Goal: Information Seeking & Learning: Compare options

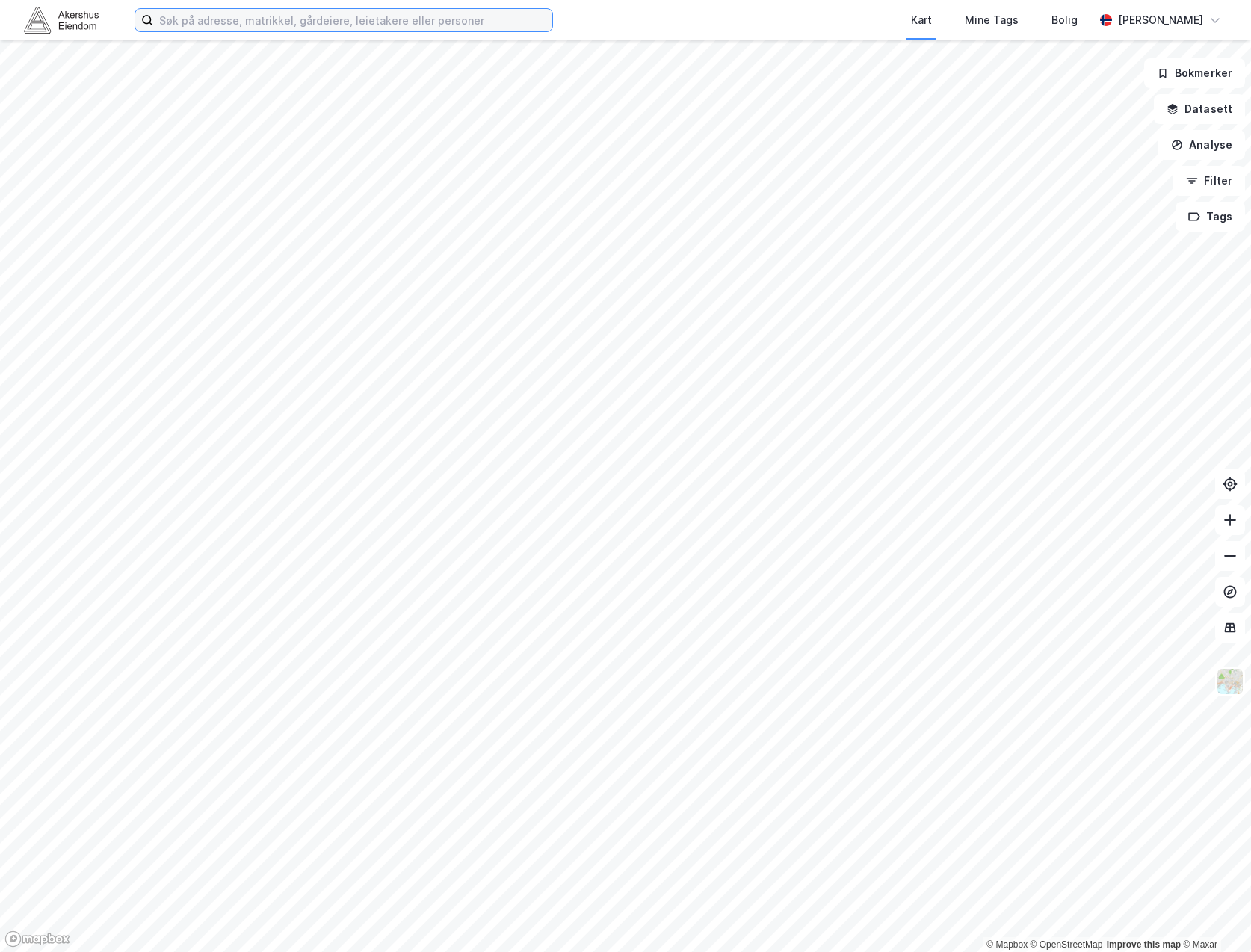
click at [333, 22] on input at bounding box center [353, 20] width 399 height 23
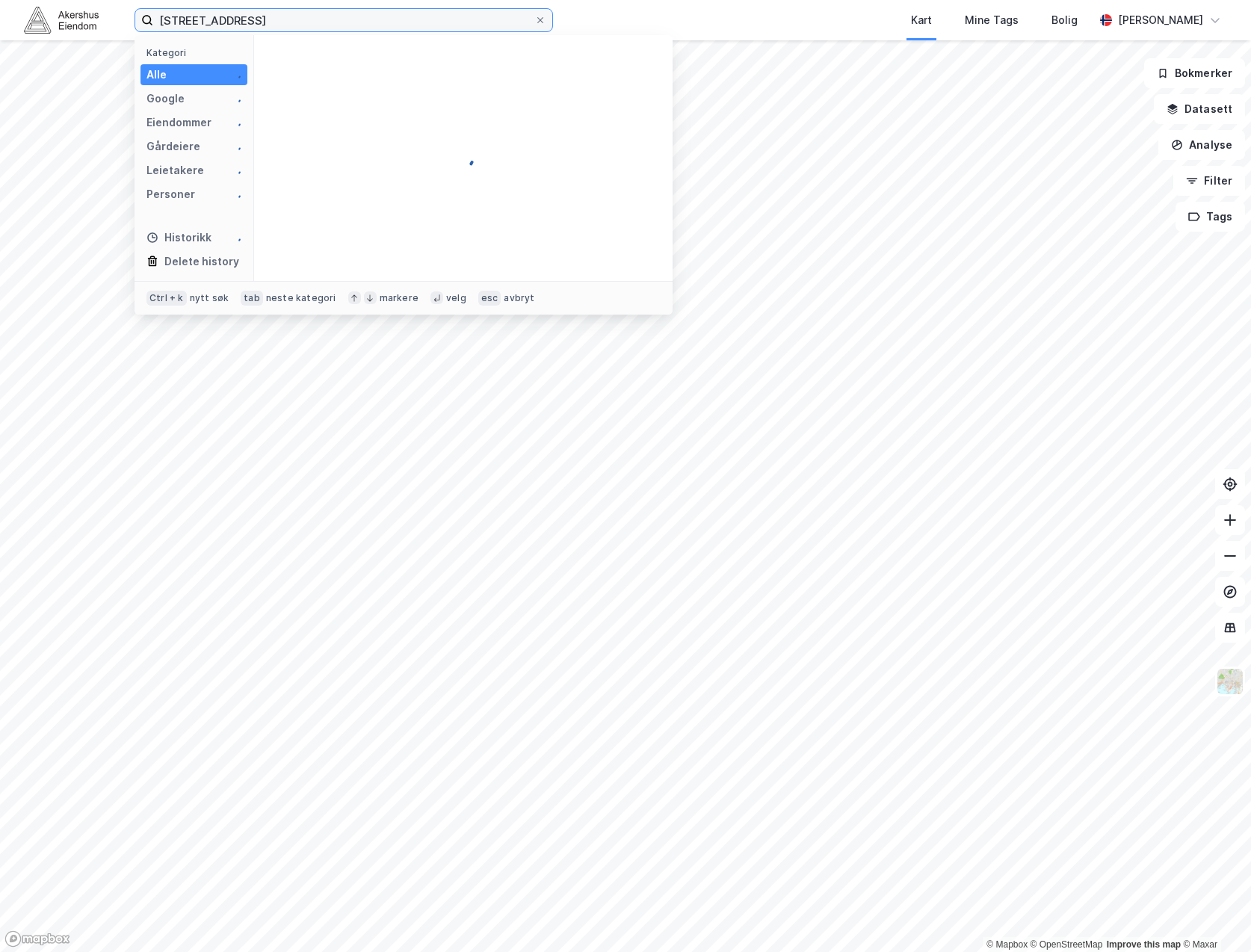
type input "[STREET_ADDRESS]"
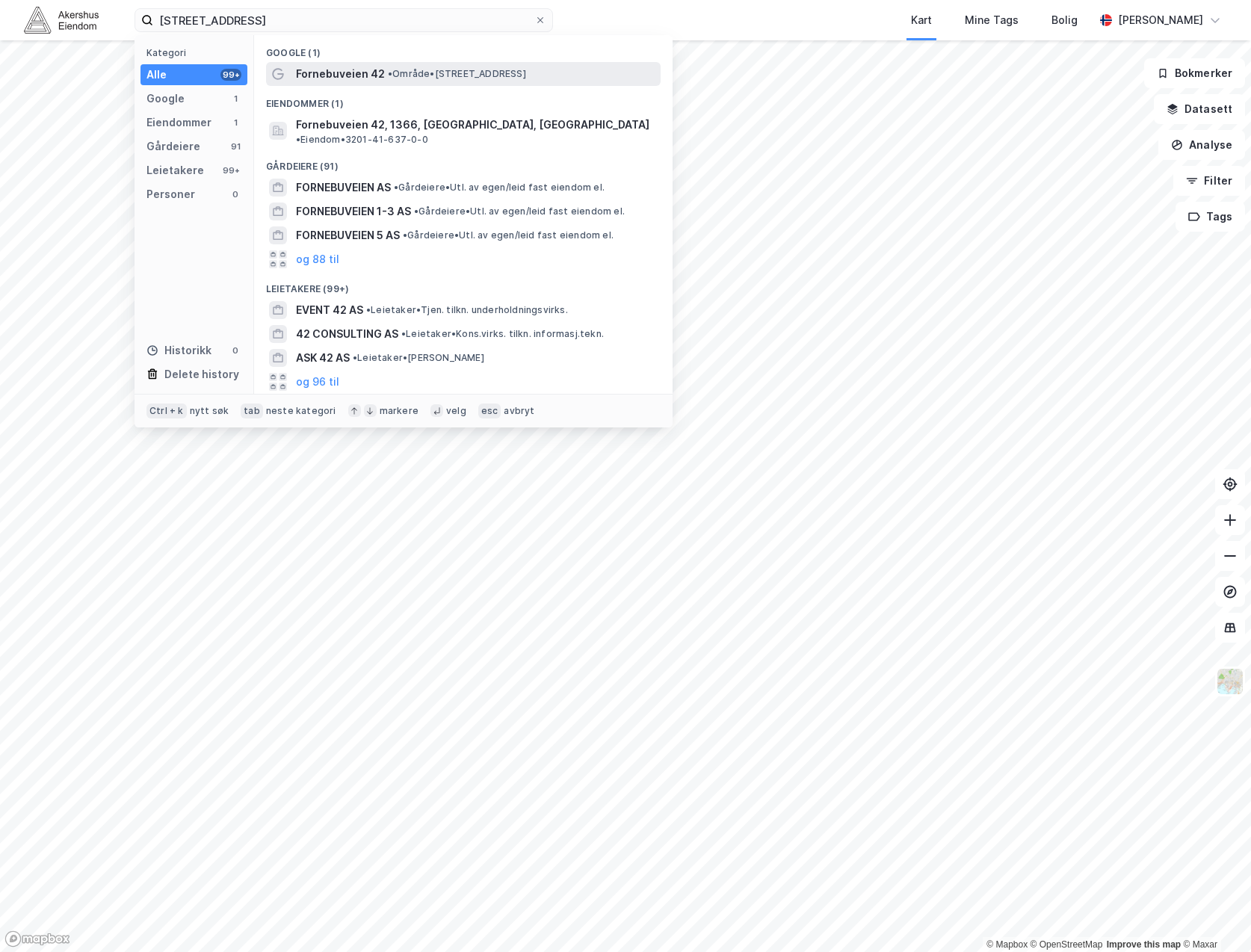
click at [364, 79] on span "Fornebuveien 42" at bounding box center [340, 74] width 89 height 18
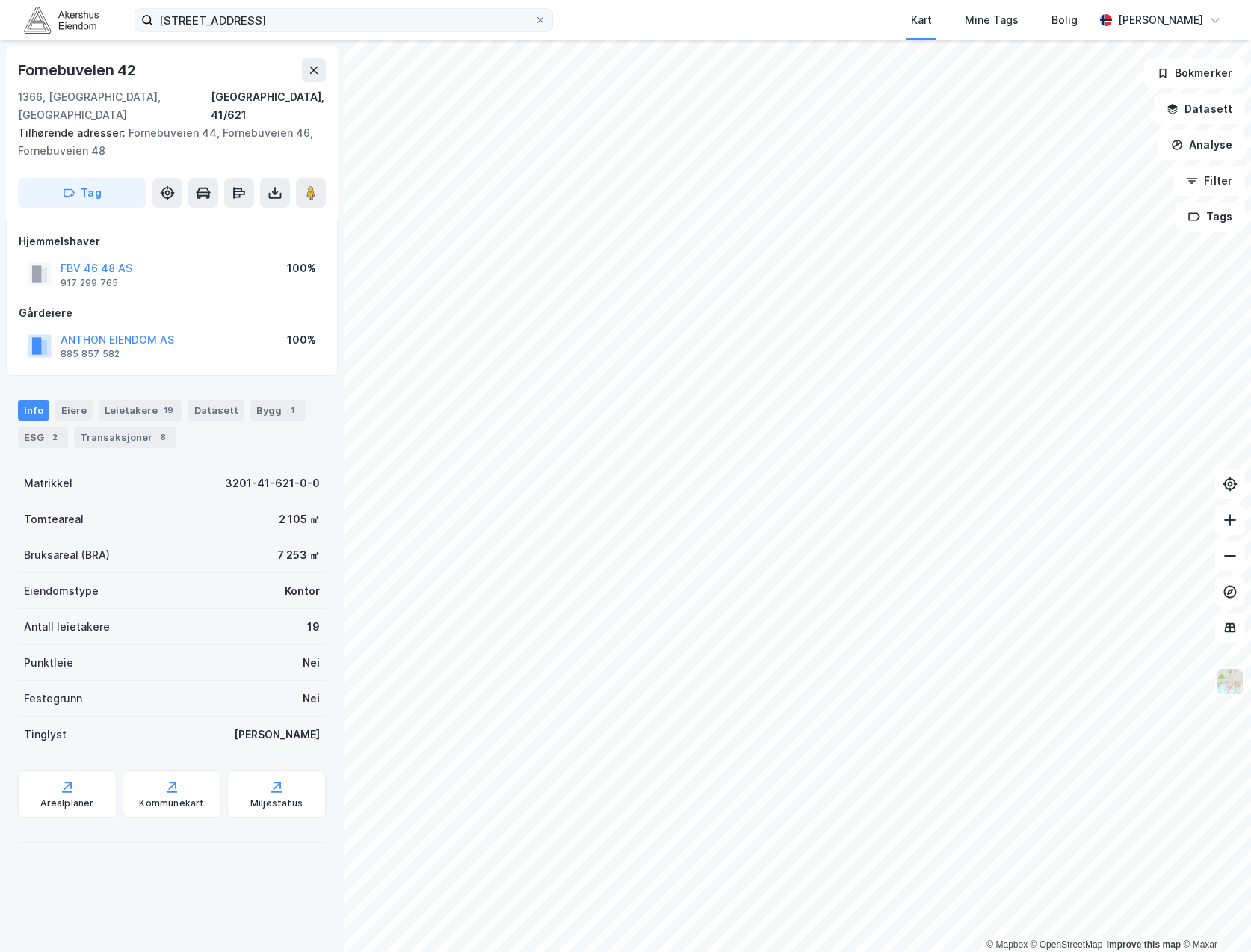
click at [545, 26] on label "[STREET_ADDRESS]" at bounding box center [344, 20] width 418 height 24
click at [534, 26] on input "[STREET_ADDRESS]" at bounding box center [344, 20] width 381 height 23
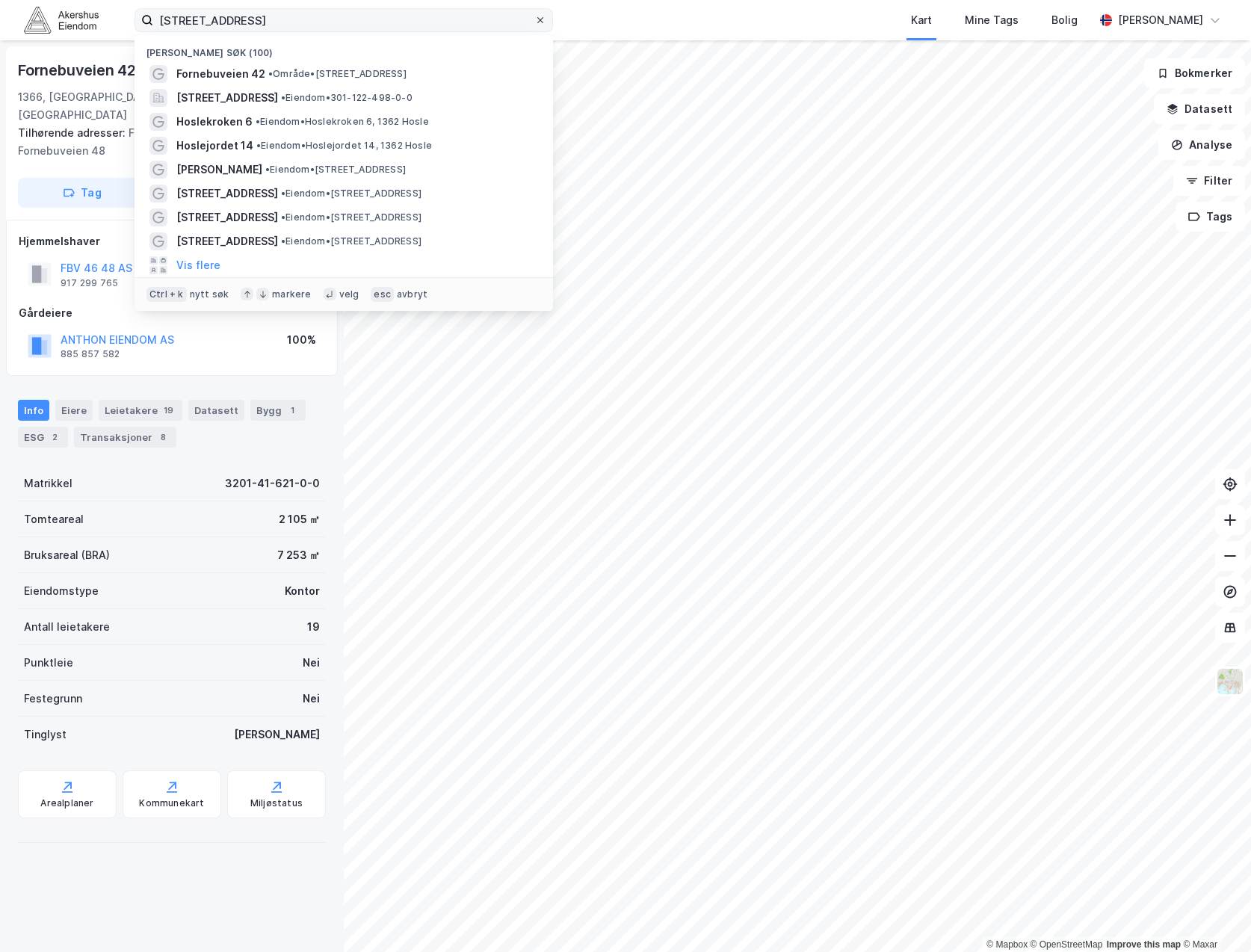
click at [538, 21] on icon at bounding box center [540, 20] width 9 height 9
click at [534, 21] on input "[STREET_ADDRESS]" at bounding box center [344, 20] width 381 height 23
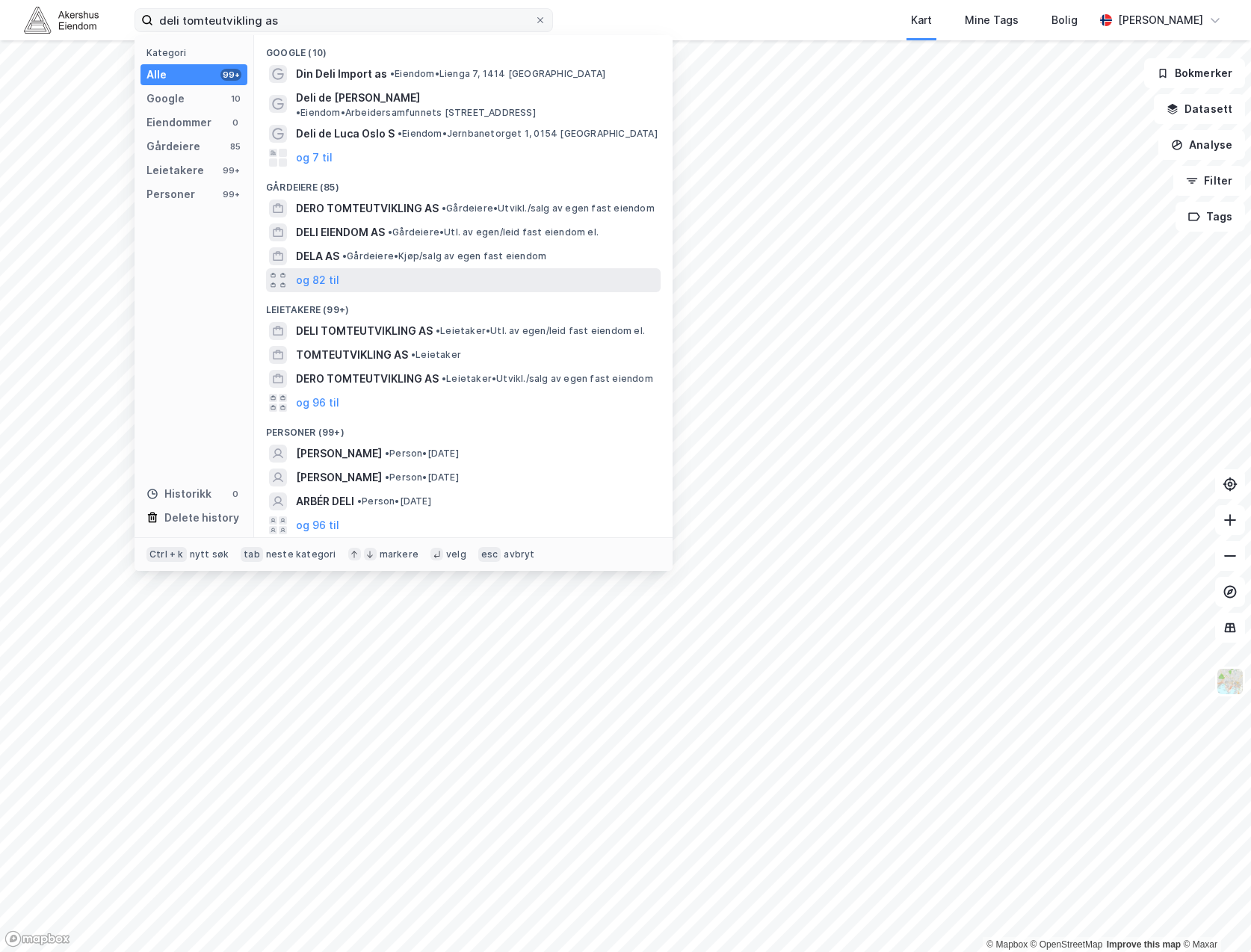
click at [339, 268] on div "og 82 til" at bounding box center [463, 280] width 395 height 24
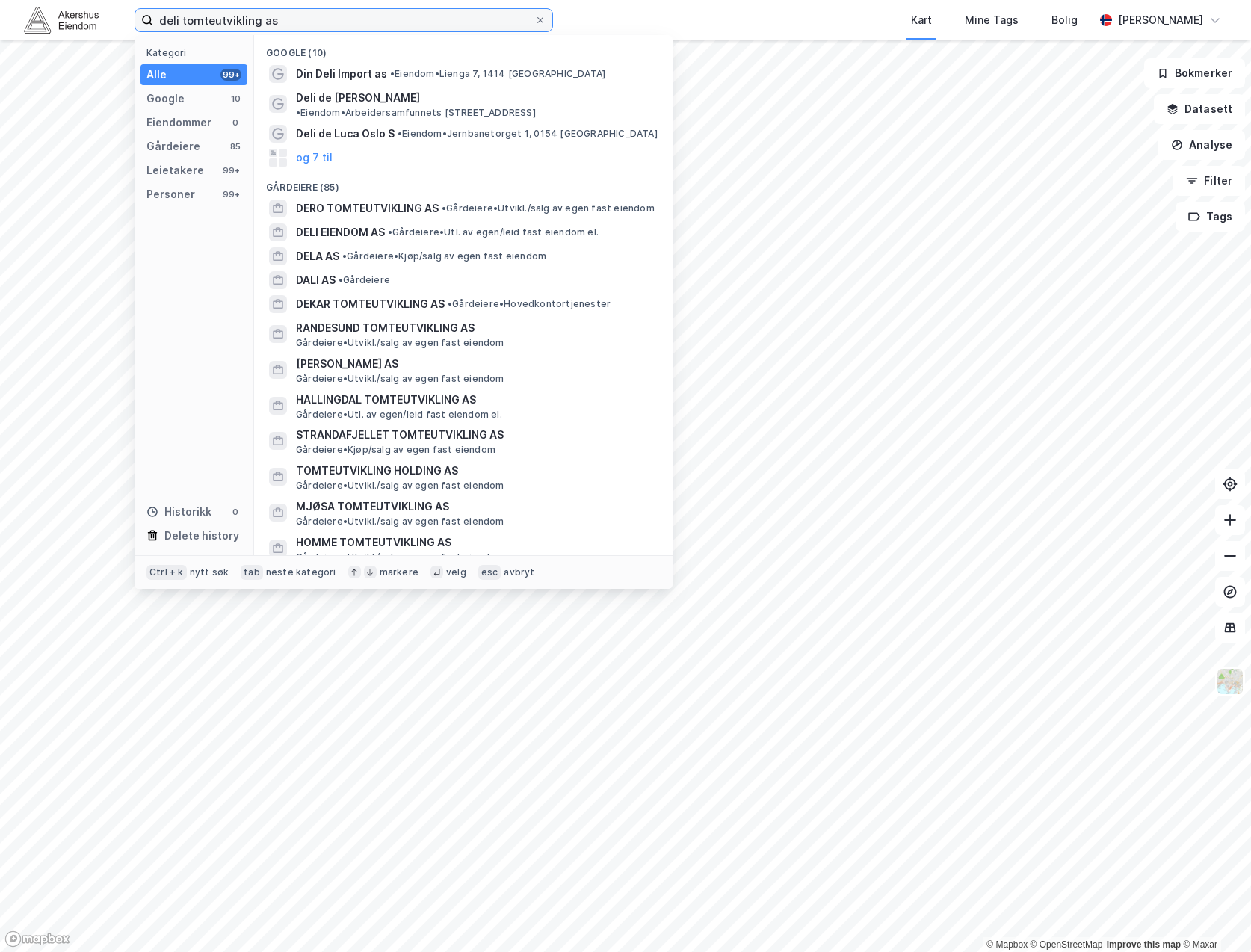
drag, startPoint x: 281, startPoint y: 18, endPoint x: -207, endPoint y: 57, distance: 489.6
click at [0, 57] on html "deli tomteutvikling as Kategori Alle 99+ Google 10 Eiendommer 0 Gårdeiere 85 Le…" at bounding box center [626, 476] width 1251 height 952
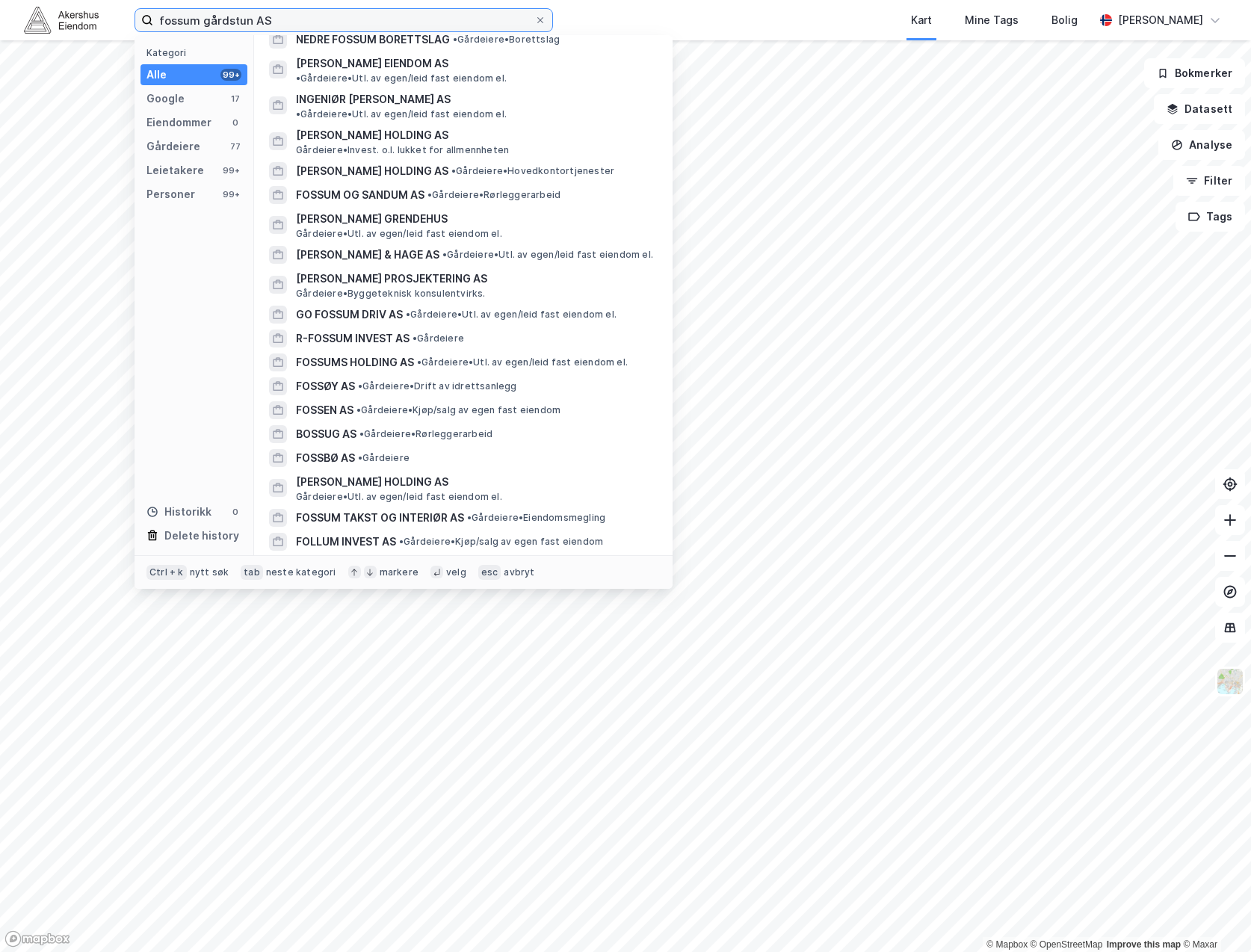
scroll to position [672, 0]
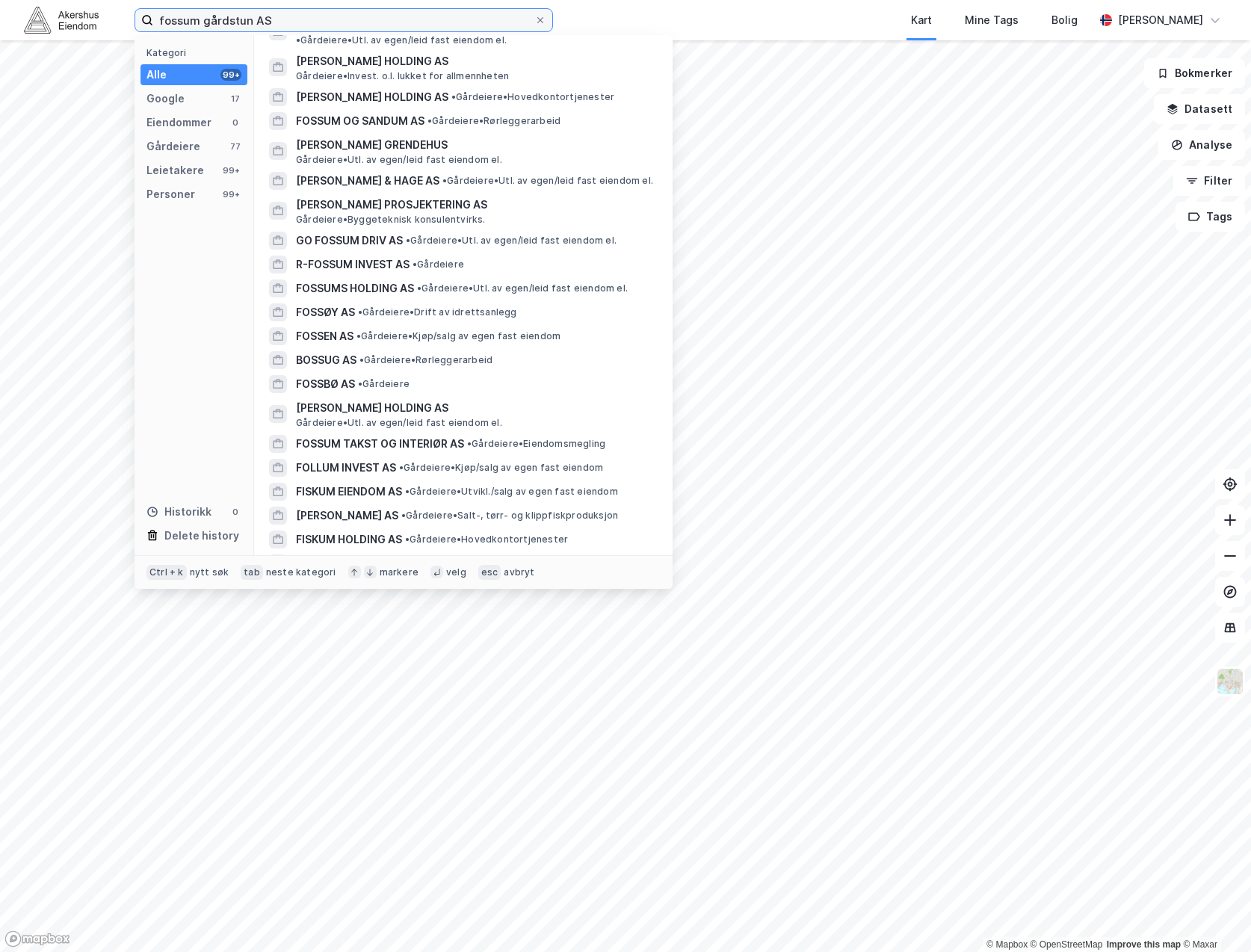
drag, startPoint x: 300, startPoint y: 13, endPoint x: -120, endPoint y: 5, distance: 420.1
click at [0, 5] on html "fossum gårdstun AS Kategori Alle 99+ Google 17 Eiendommer 0 Gårdeiere 77 Leieta…" at bounding box center [626, 476] width 1251 height 952
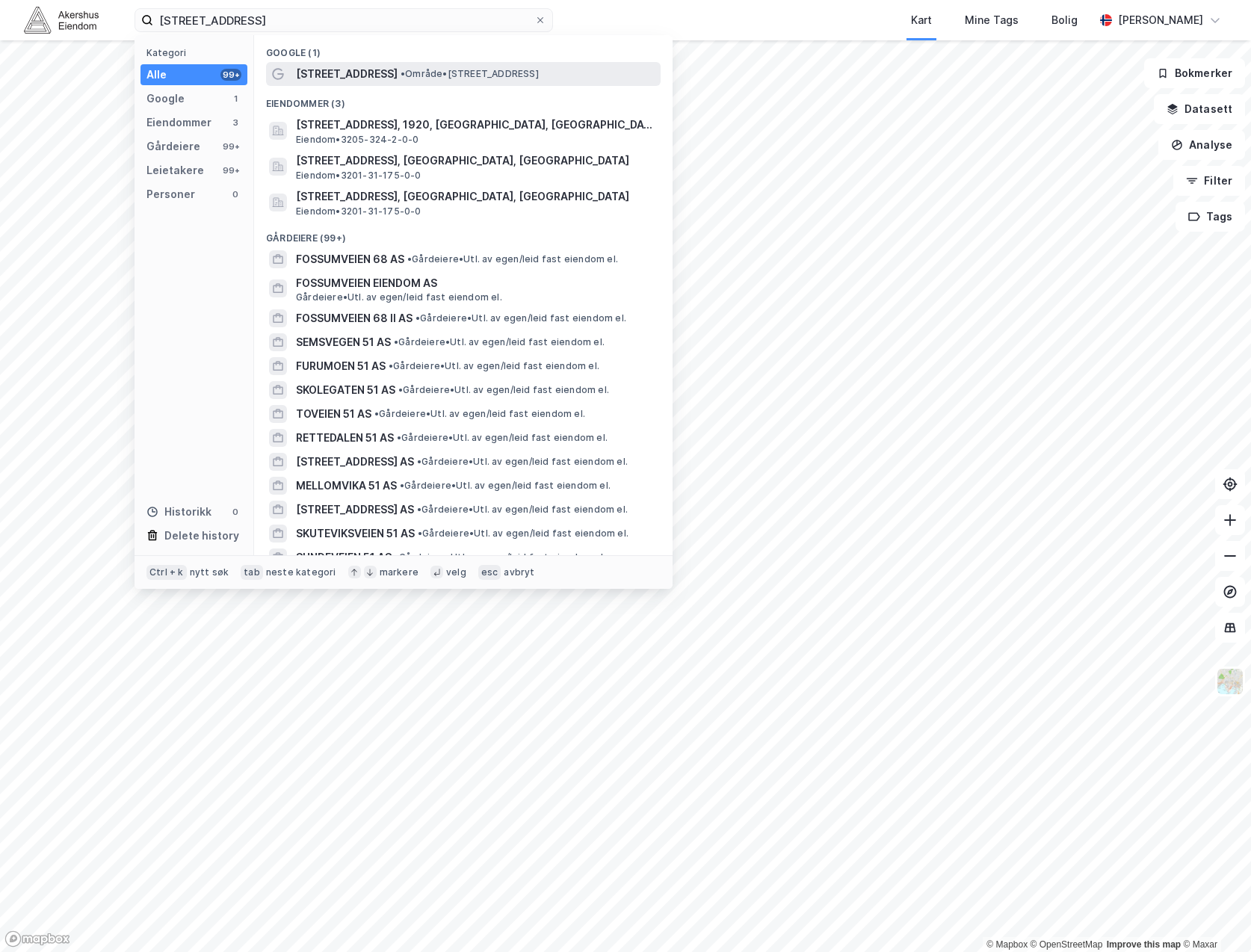
click at [426, 65] on div "[STREET_ADDRESS] • Område • [STREET_ADDRESS]" at bounding box center [476, 74] width 361 height 18
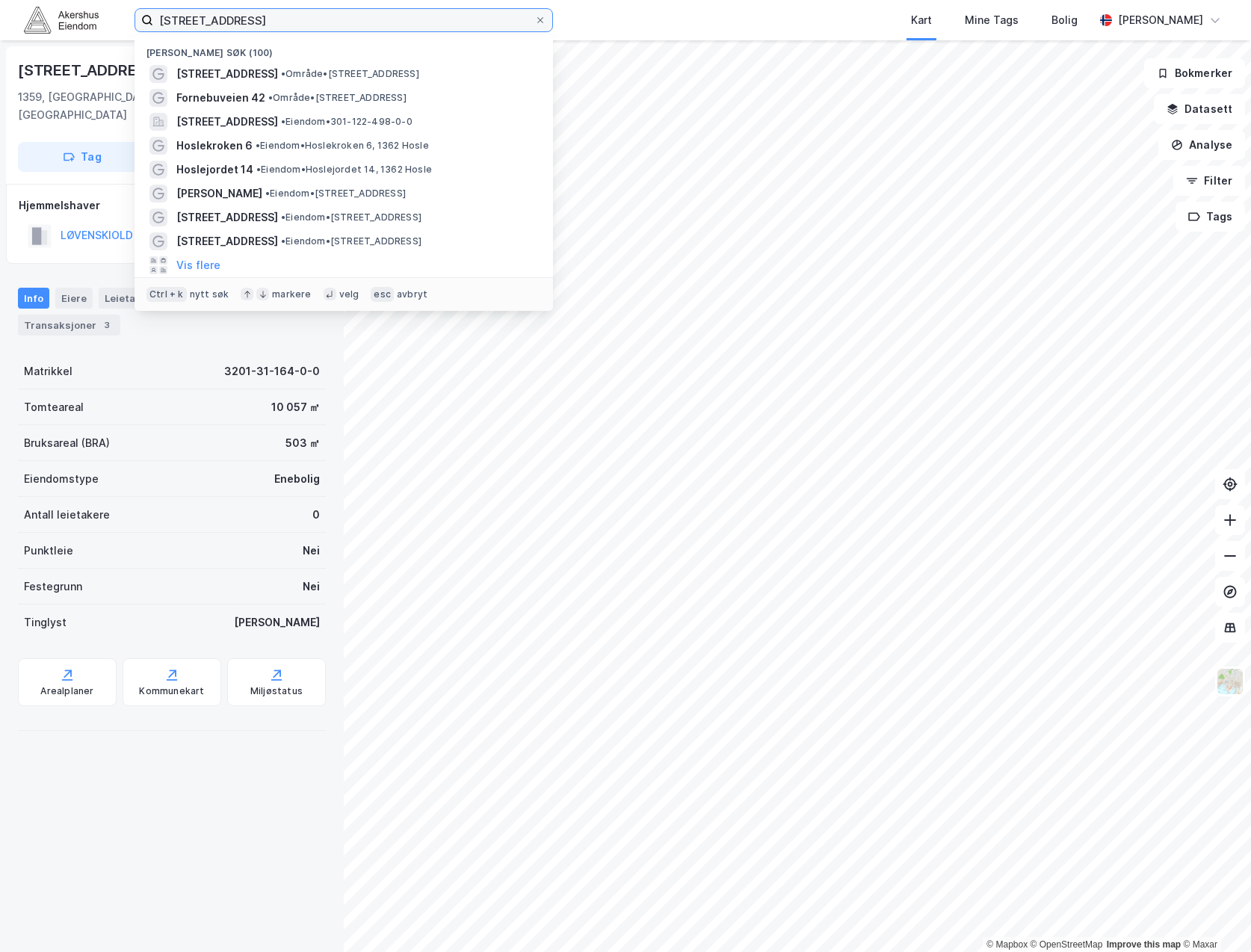
drag, startPoint x: 254, startPoint y: 24, endPoint x: -123, endPoint y: 8, distance: 377.3
click at [0, 8] on html "[STREET_ADDRESS] Nylige søk (100) [STREET_ADDRESS] • Område • [STREET_ADDRESS] …" at bounding box center [626, 476] width 1251 height 952
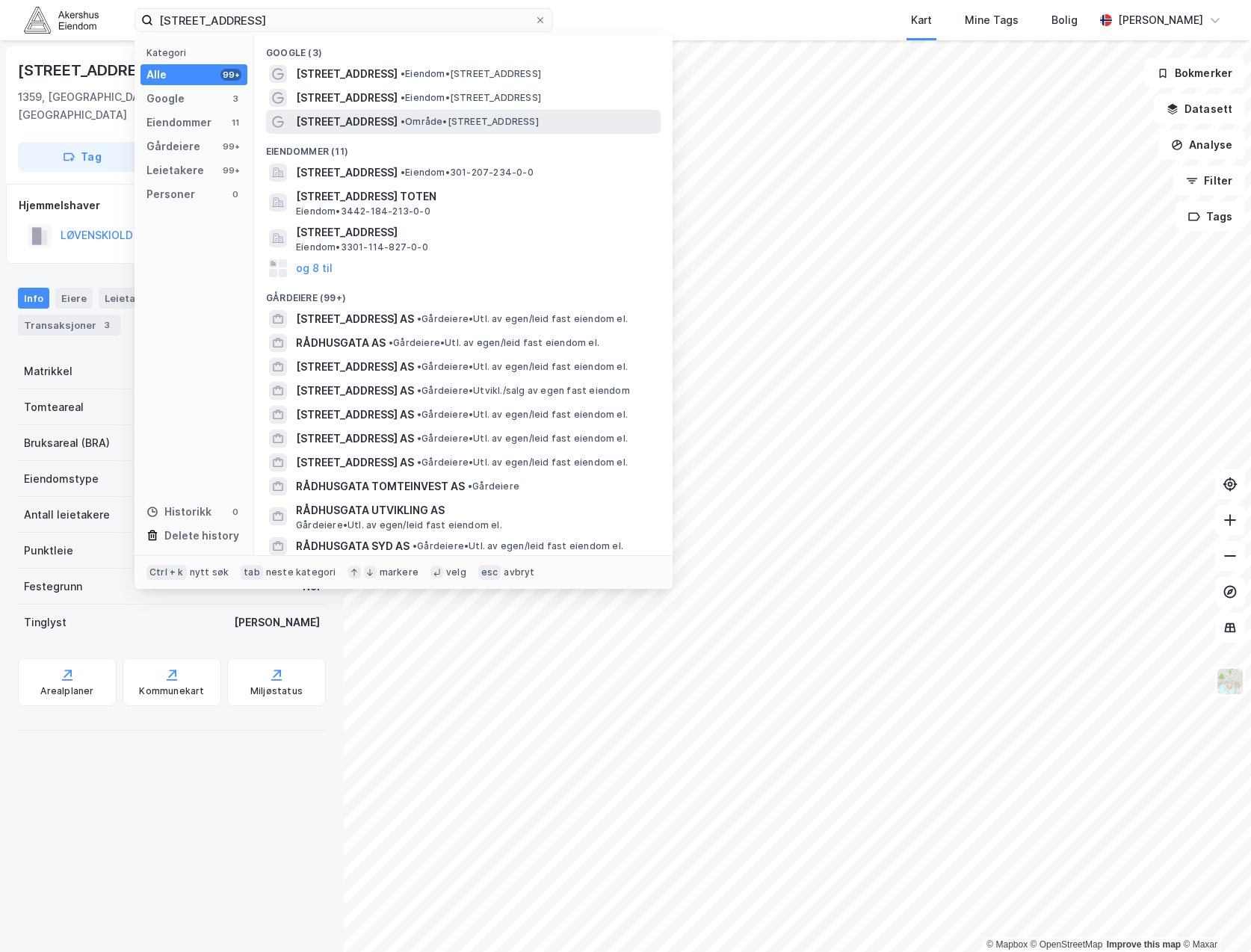
click at [433, 116] on span "• Område • [STREET_ADDRESS]" at bounding box center [469, 122] width 138 height 12
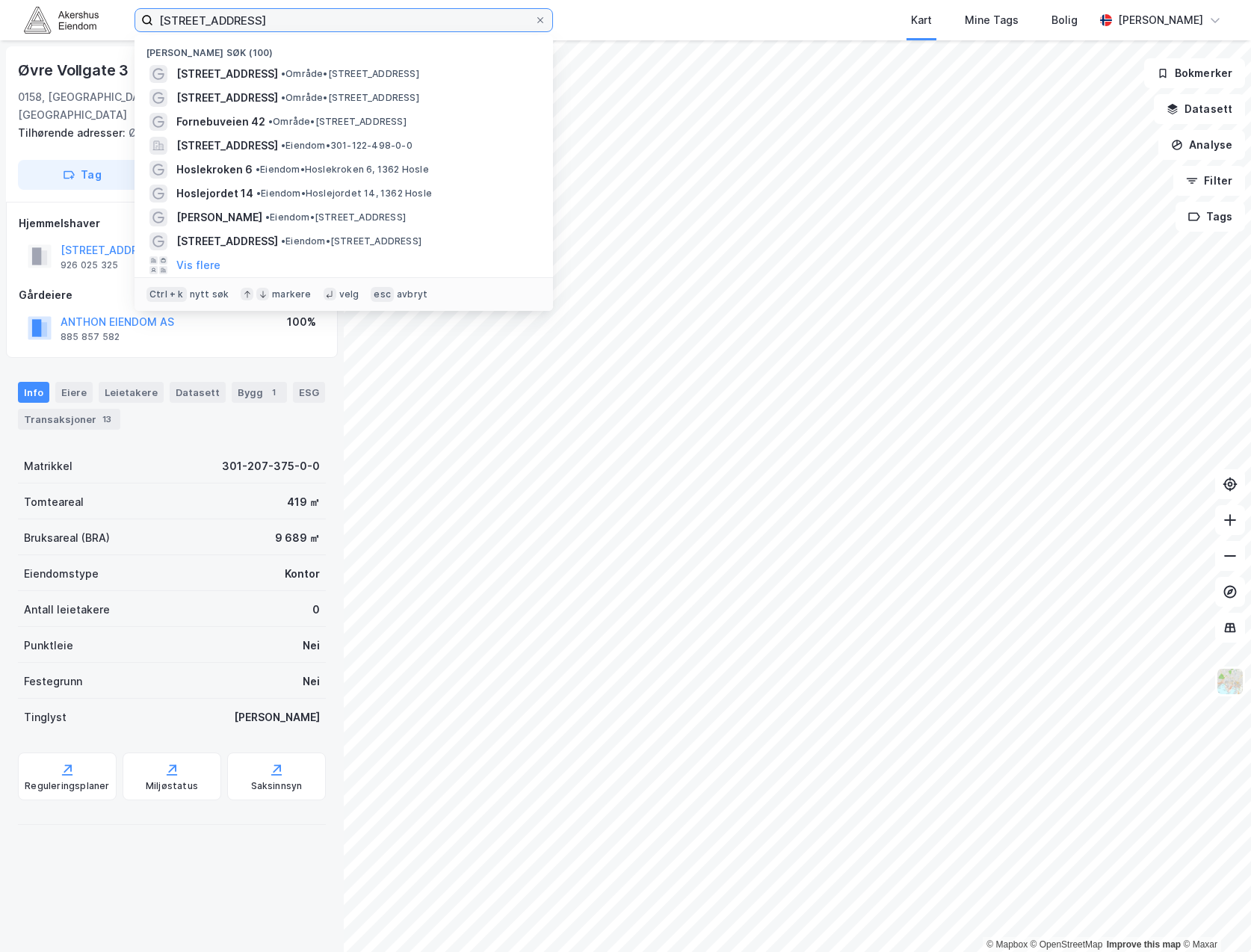
drag, startPoint x: 282, startPoint y: 30, endPoint x: -274, endPoint y: 81, distance: 558.3
click at [0, 81] on html "[STREET_ADDRESS] Nylige søk (100) [STREET_ADDRESS] • Område • [STREET_ADDRESS] …" at bounding box center [626, 476] width 1251 height 952
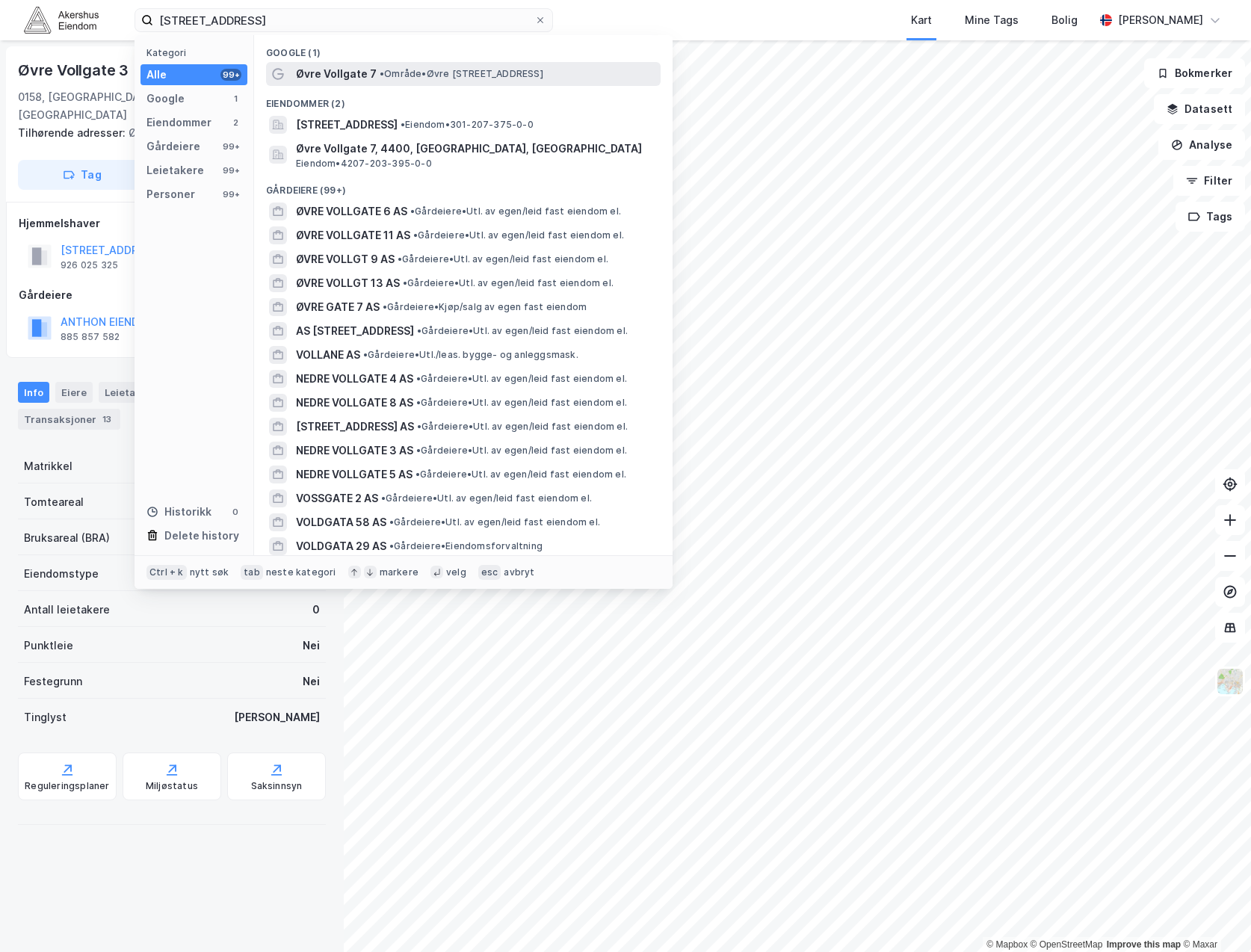
click at [425, 75] on span "• Område • [STREET_ADDRESS]" at bounding box center [462, 74] width 164 height 12
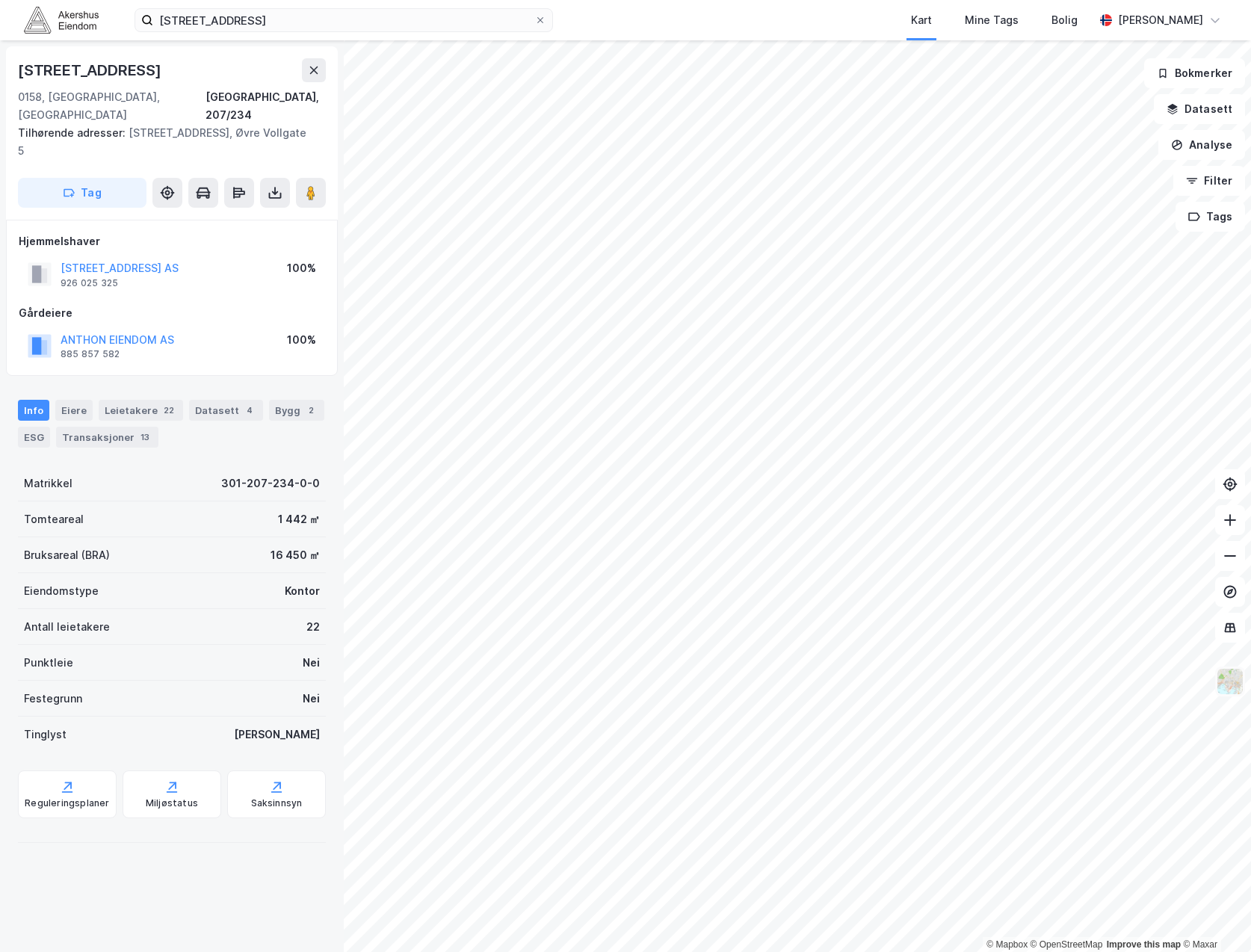
click at [1230, 675] on img at bounding box center [1229, 681] width 28 height 28
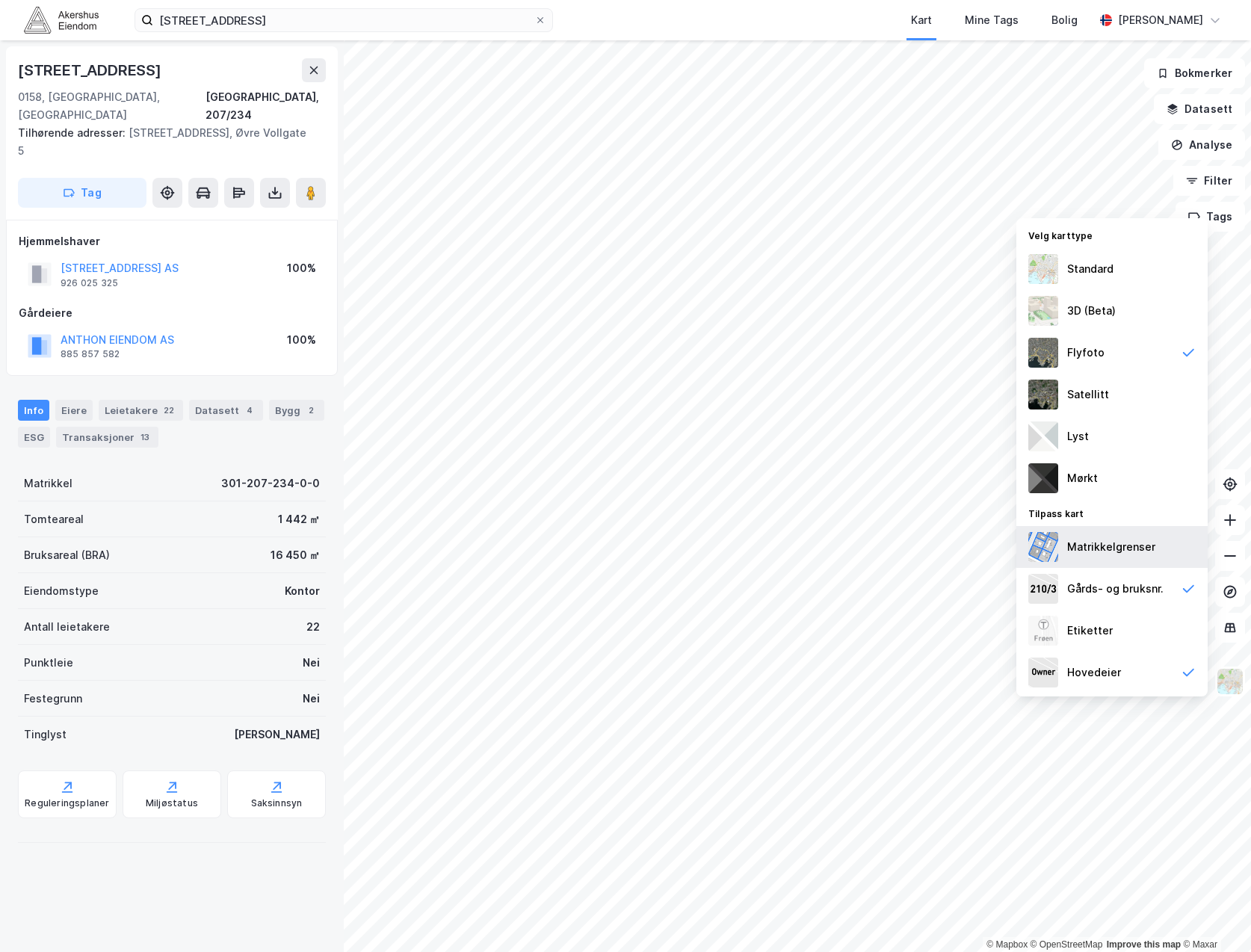
click at [1120, 547] on div "Matrikkelgrenser" at bounding box center [1112, 547] width 88 height 18
click at [1075, 260] on div "Standard" at bounding box center [1090, 269] width 46 height 18
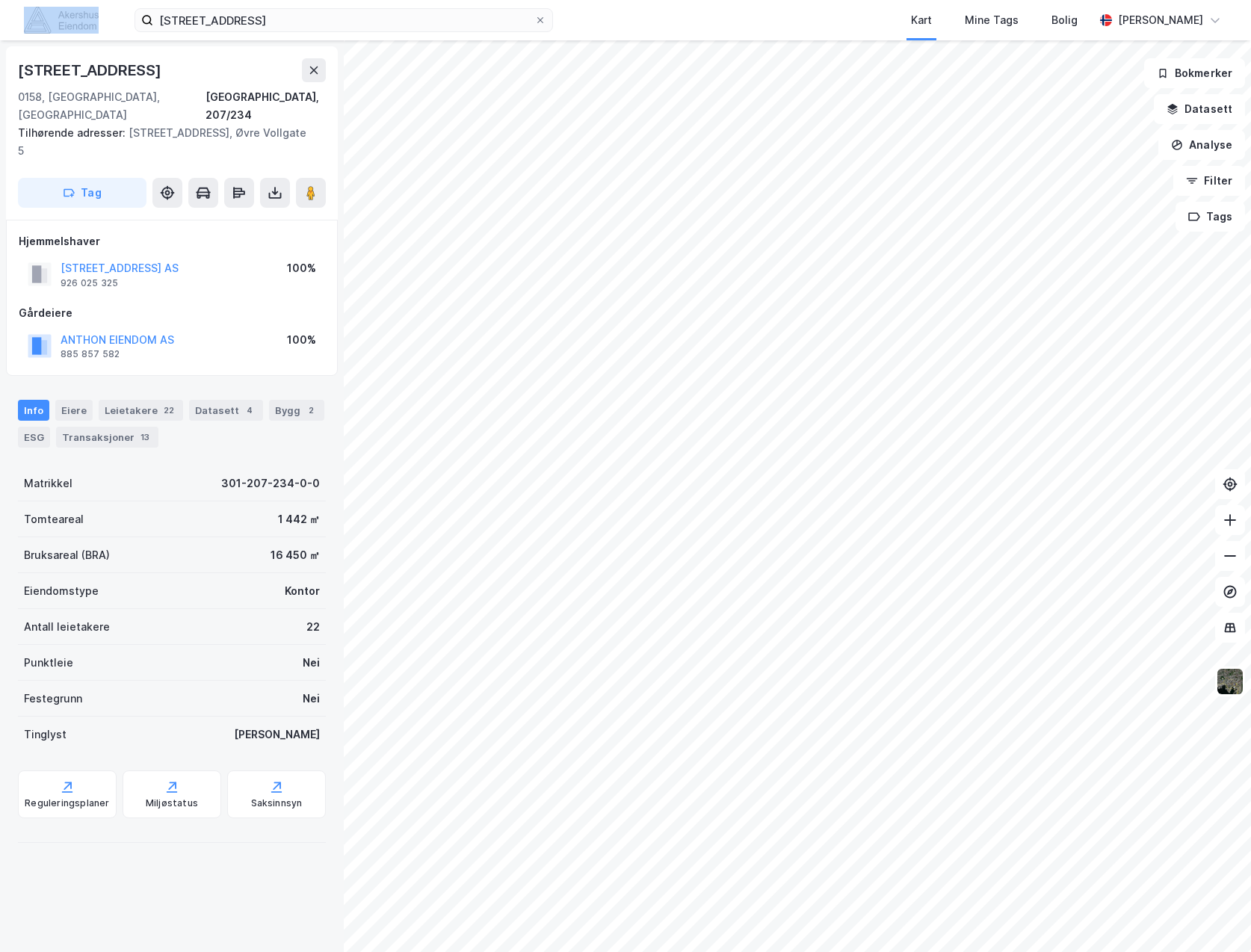
drag, startPoint x: 310, startPoint y: 32, endPoint x: 21, endPoint y: 35, distance: 289.0
click at [21, 35] on div "[STREET_ADDRESS] Kart Mine Tags Bolig [PERSON_NAME]" at bounding box center [626, 20] width 1251 height 40
drag, startPoint x: 322, startPoint y: 28, endPoint x: 308, endPoint y: 32, distance: 14.6
click at [319, 29] on input "[STREET_ADDRESS]" at bounding box center [344, 20] width 381 height 23
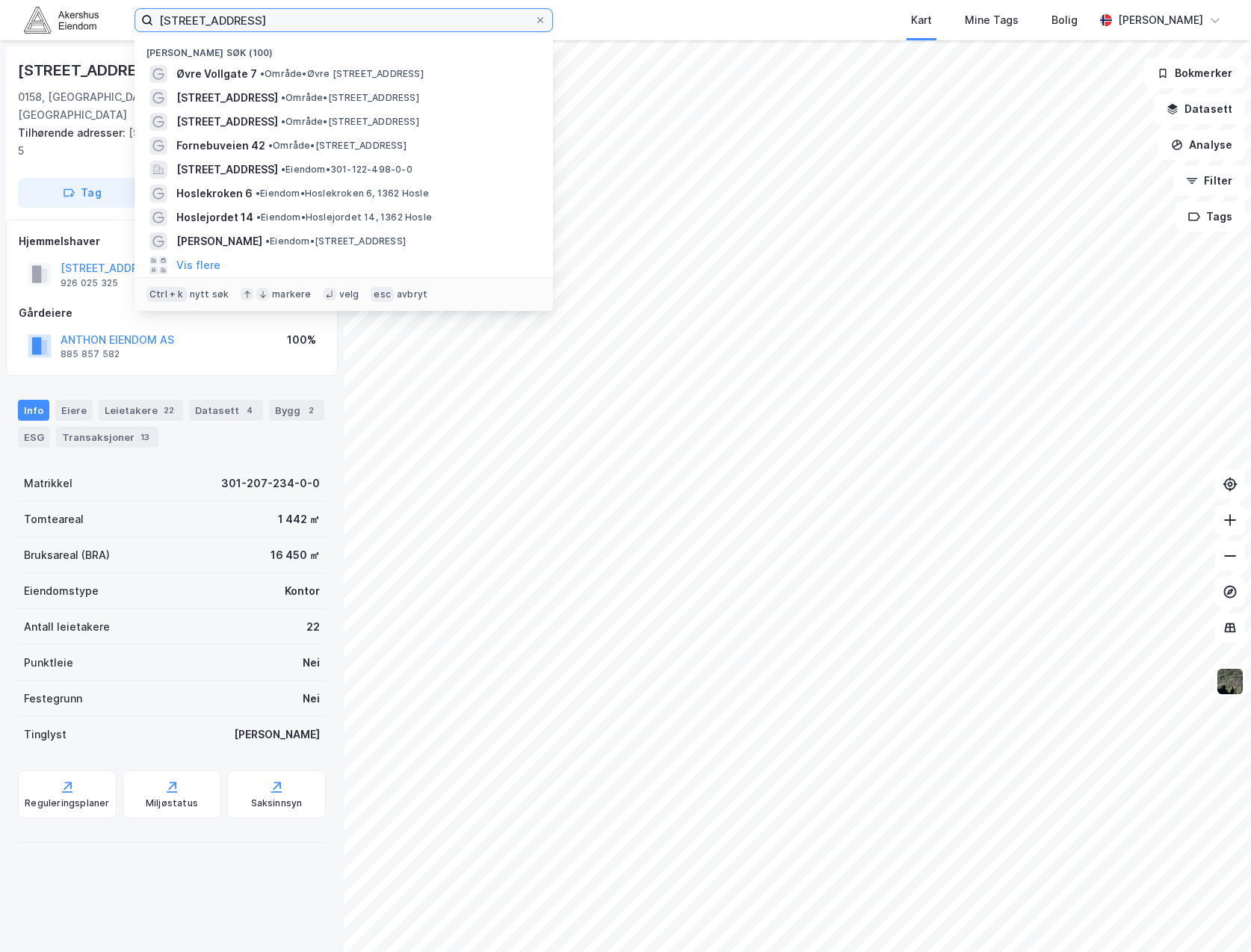
drag, startPoint x: 303, startPoint y: 24, endPoint x: 52, endPoint y: 15, distance: 251.2
click at [52, 15] on div "øvre vollgate 7 Nylige søk (100) Øvre Vollgate 7 • Område • [STREET_ADDRESS] • …" at bounding box center [626, 20] width 1251 height 40
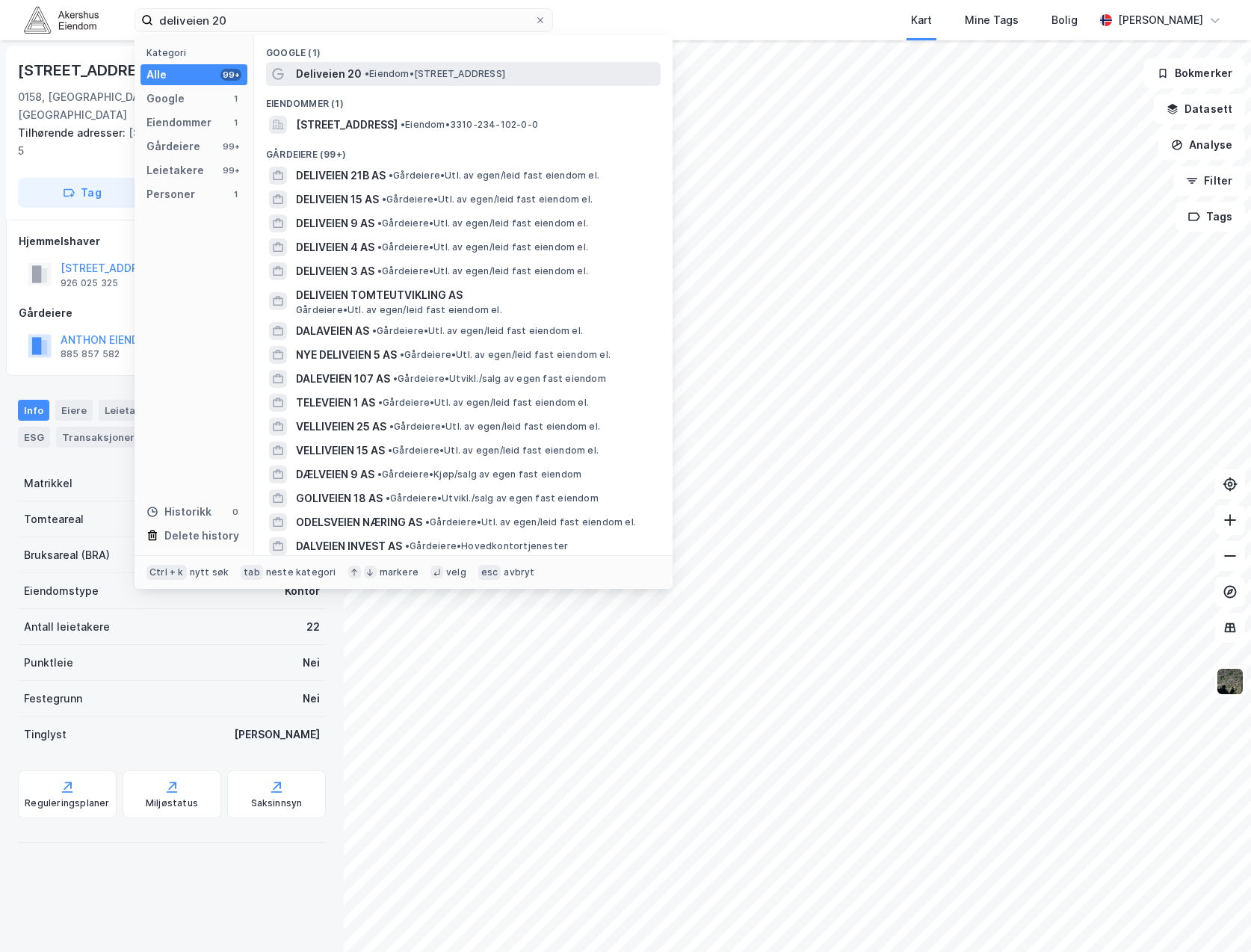
click at [556, 73] on div "Deliveien 20 • Eiendom • [STREET_ADDRESS]" at bounding box center [476, 74] width 361 height 18
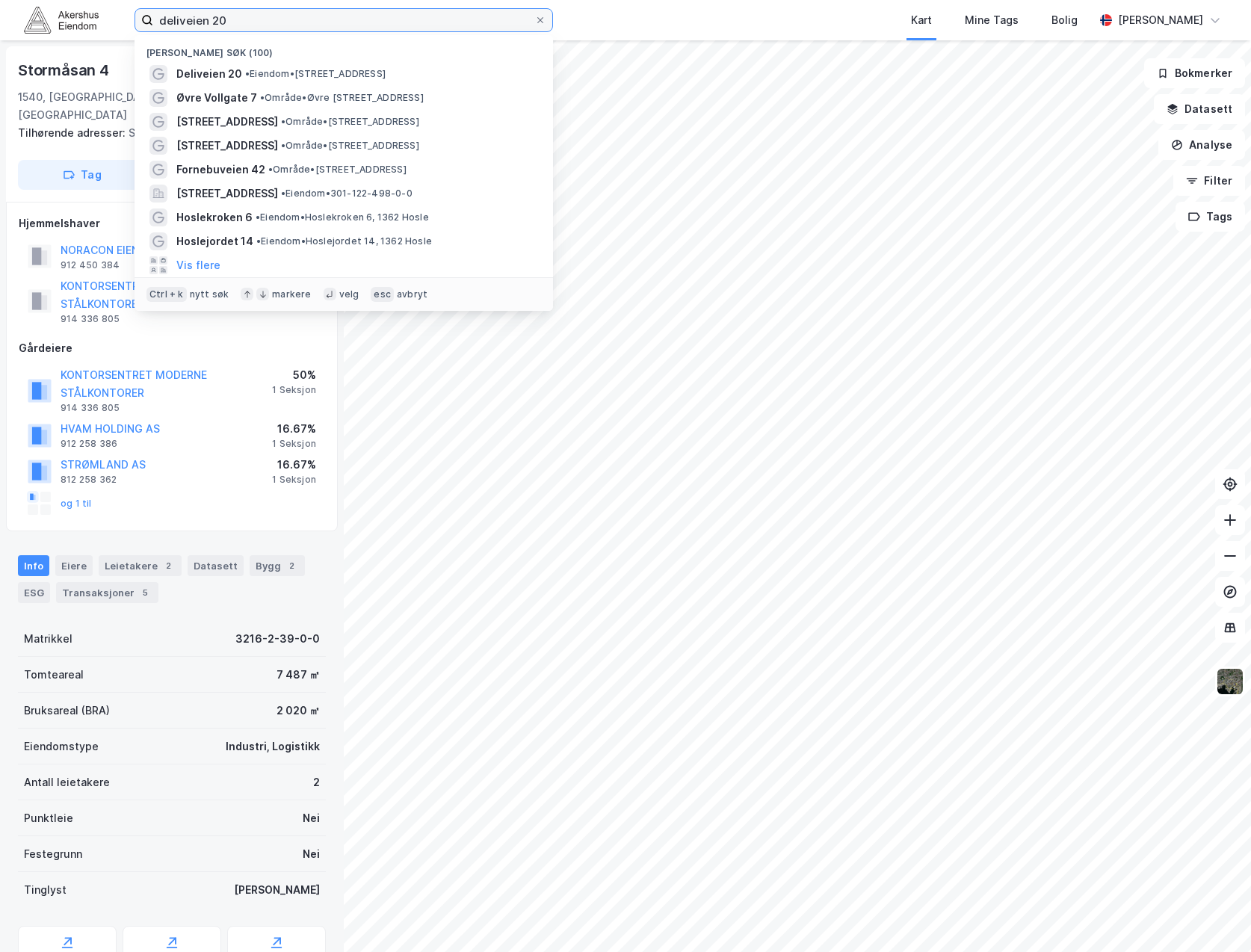
click at [249, 24] on input "deliveien 20" at bounding box center [344, 20] width 381 height 23
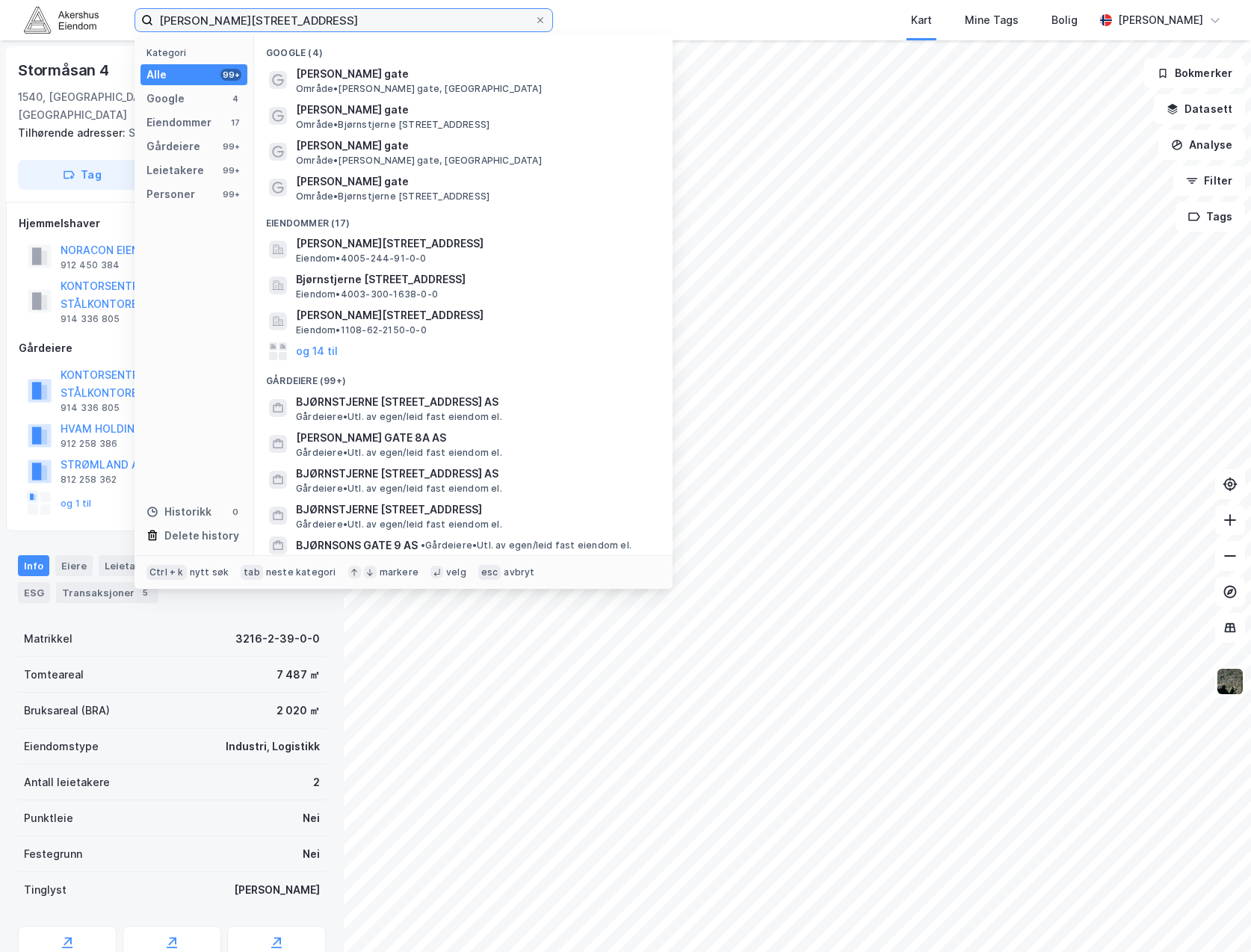
type input "[PERSON_NAME][STREET_ADDRESS]"
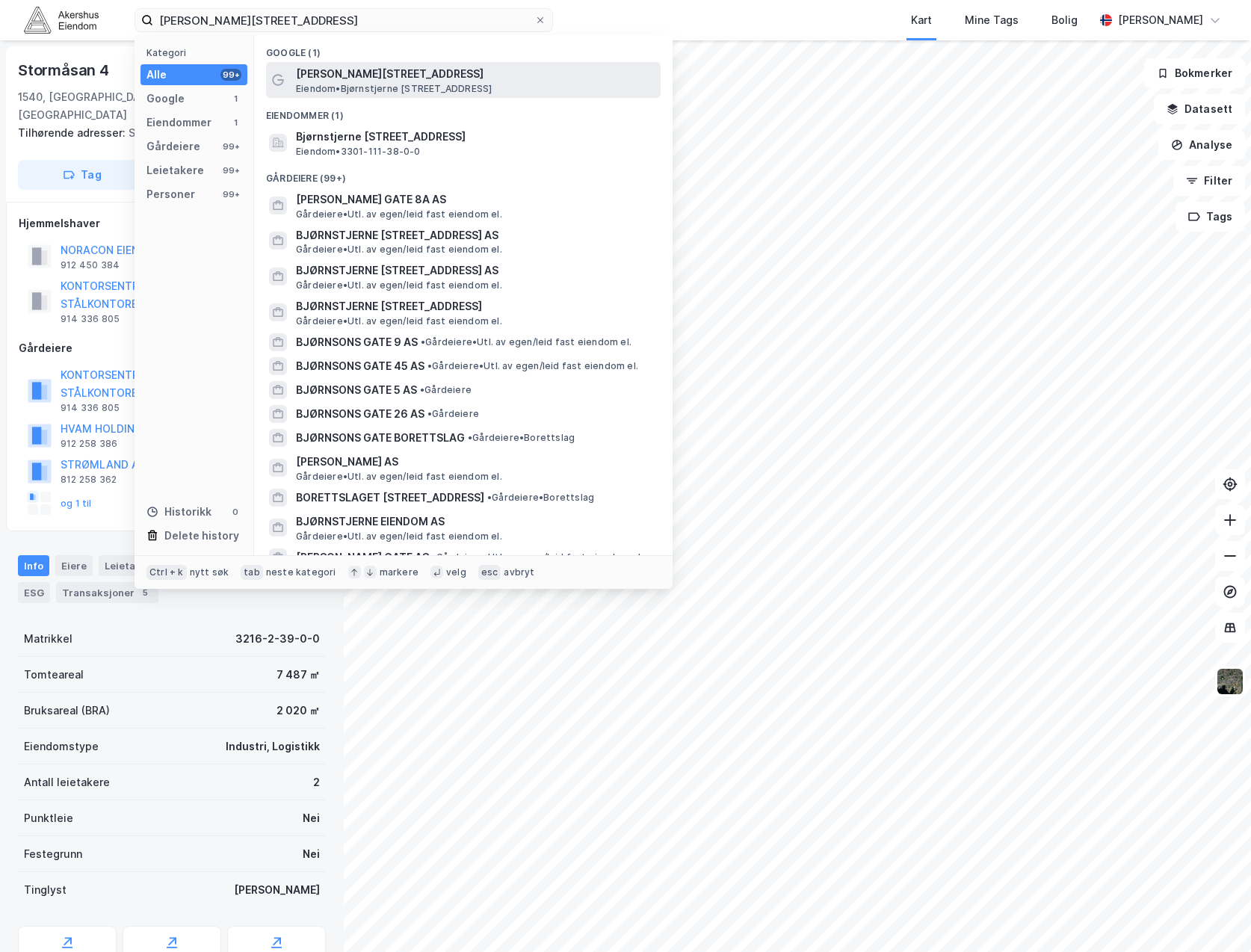
click at [559, 91] on div "Bjørnstjerne [STREET_ADDRESS] • [STREET_ADDRESS]" at bounding box center [476, 79] width 361 height 29
